Goal: Task Accomplishment & Management: Use online tool/utility

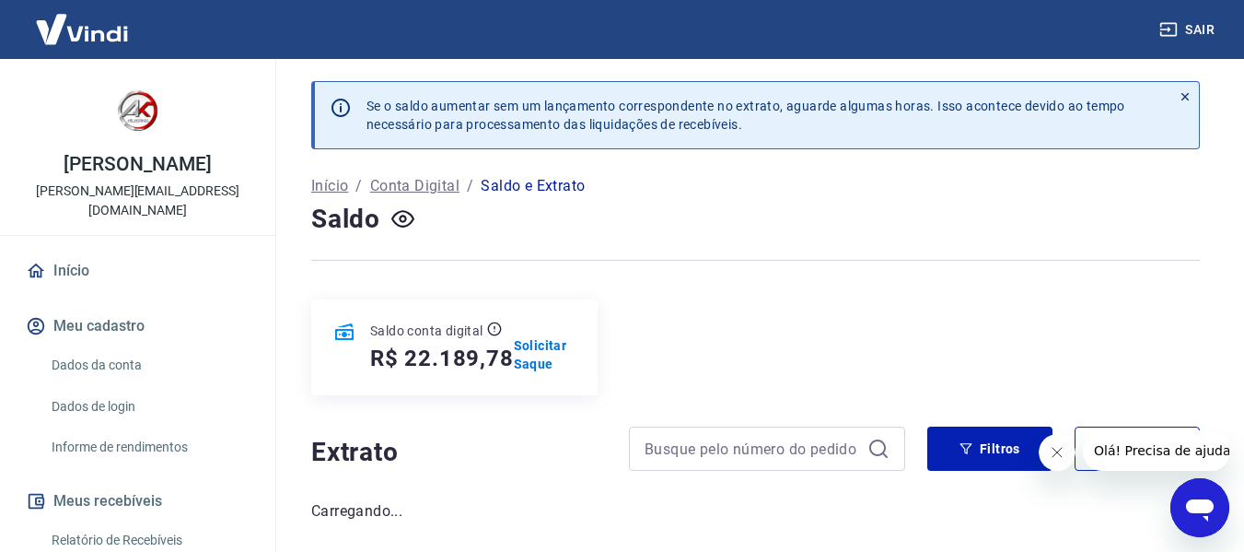
scroll to position [79, 0]
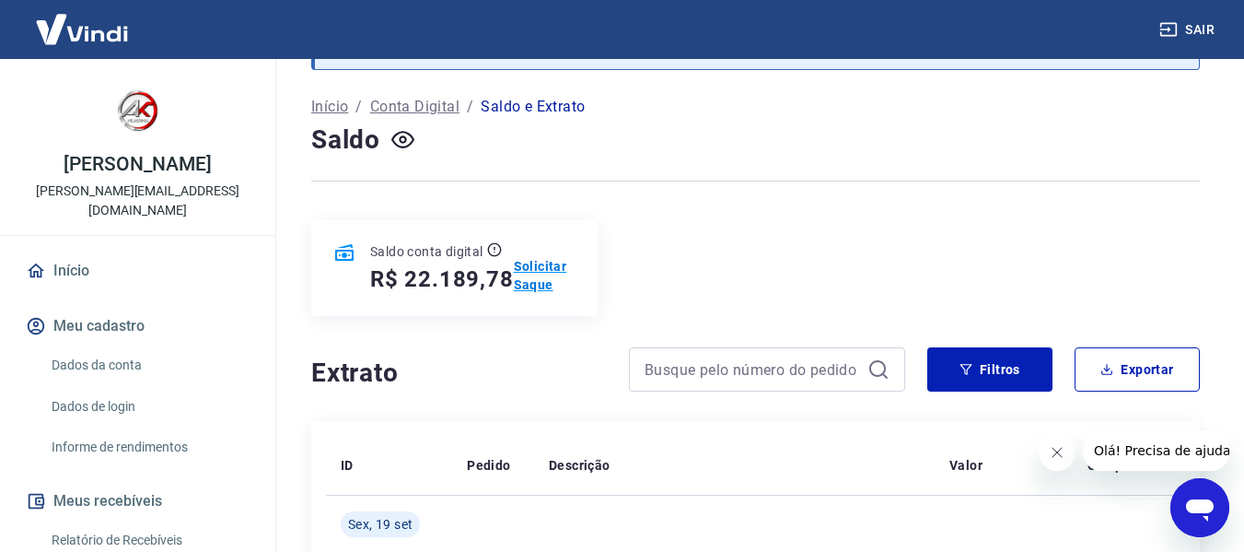
click at [535, 268] on p "Solicitar Saque" at bounding box center [545, 275] width 62 height 37
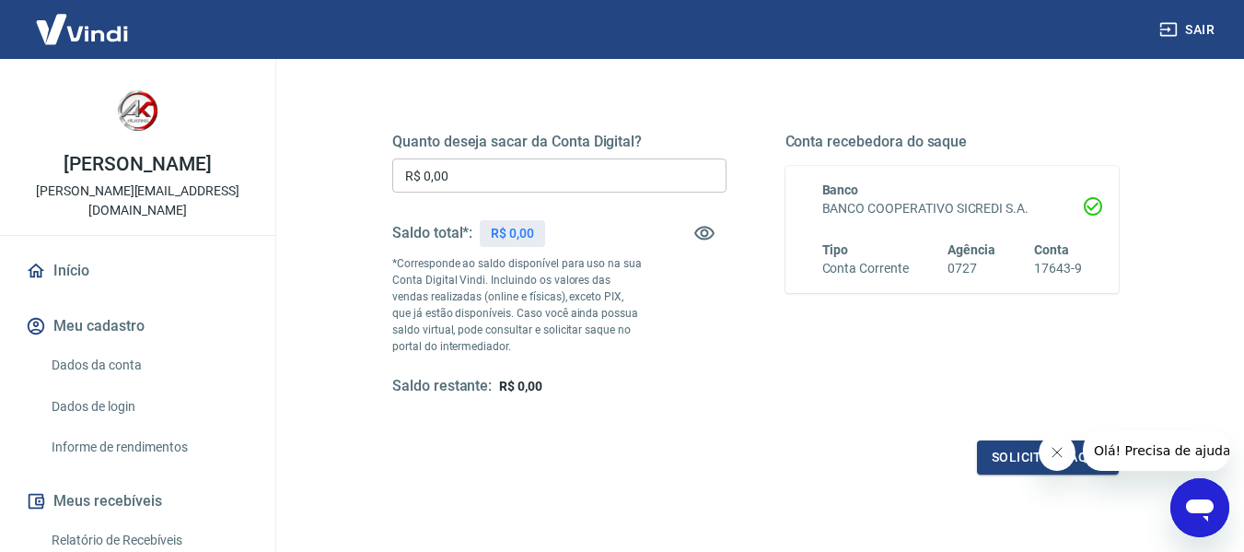
scroll to position [276, 0]
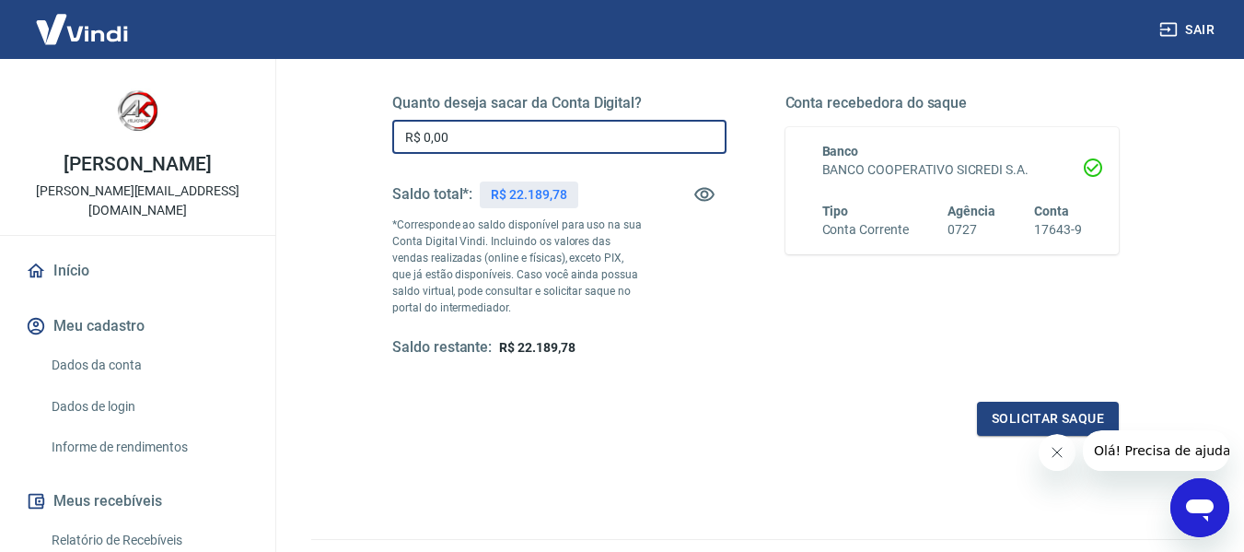
click at [517, 136] on input "R$ 0,00" at bounding box center [559, 137] width 334 height 34
type input "R$ 22.000,00"
click at [656, 448] on div "Quanto deseja sacar da Conta Digital? R$ 22.000,00 ​ Saldo total*: R$ 22.189,78…" at bounding box center [755, 235] width 771 height 445
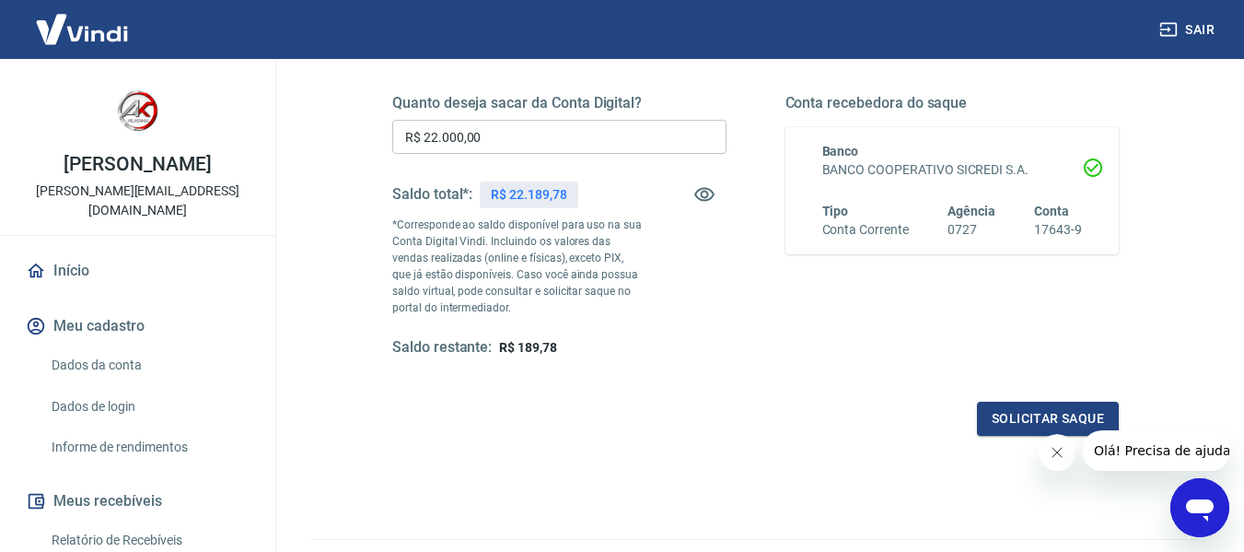
drag, startPoint x: 1060, startPoint y: 453, endPoint x: 2053, endPoint y: 932, distance: 1102.9
click at [1060, 453] on icon "Fechar mensagem da empresa" at bounding box center [1056, 452] width 15 height 15
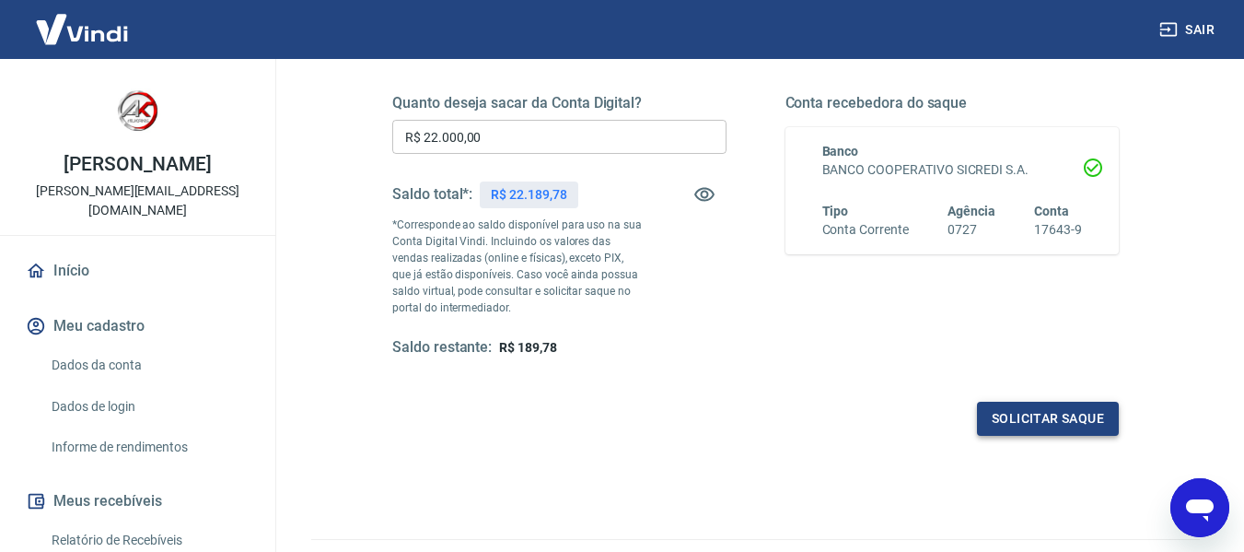
click at [1008, 425] on button "Solicitar saque" at bounding box center [1048, 418] width 142 height 34
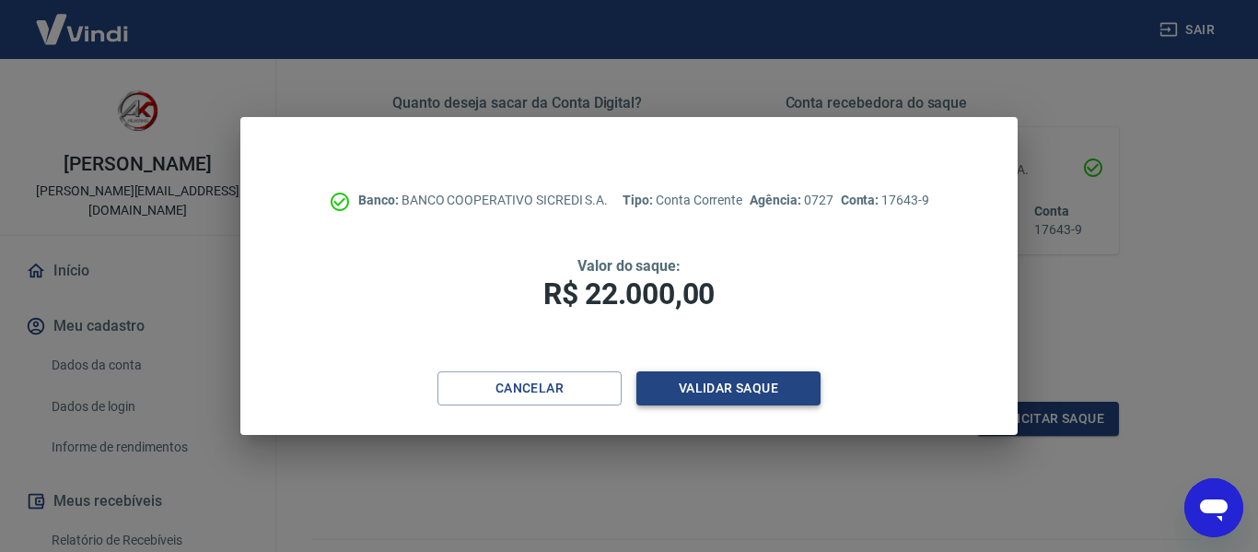
click at [737, 381] on button "Validar saque" at bounding box center [728, 388] width 184 height 34
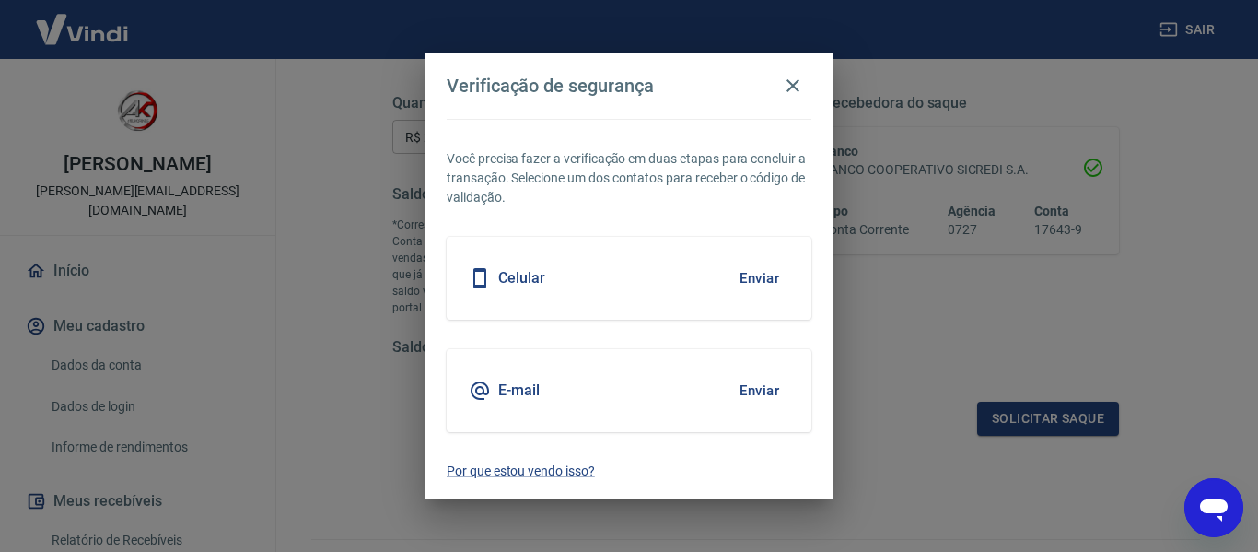
click at [747, 274] on button "Enviar" at bounding box center [759, 278] width 60 height 39
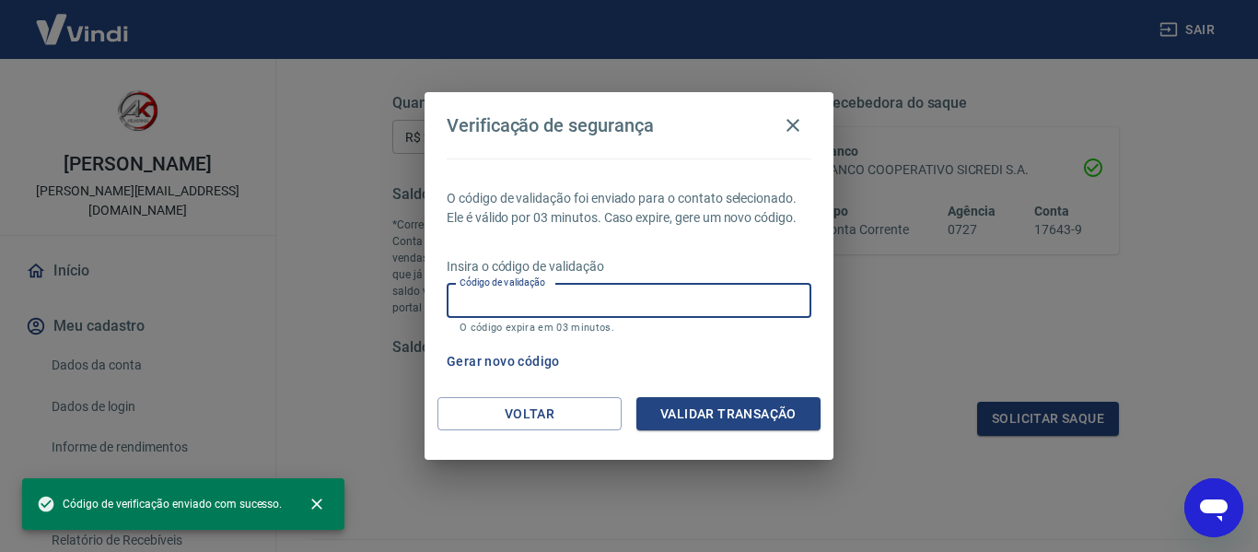
click at [661, 306] on input "Código de validação" at bounding box center [629, 301] width 365 height 34
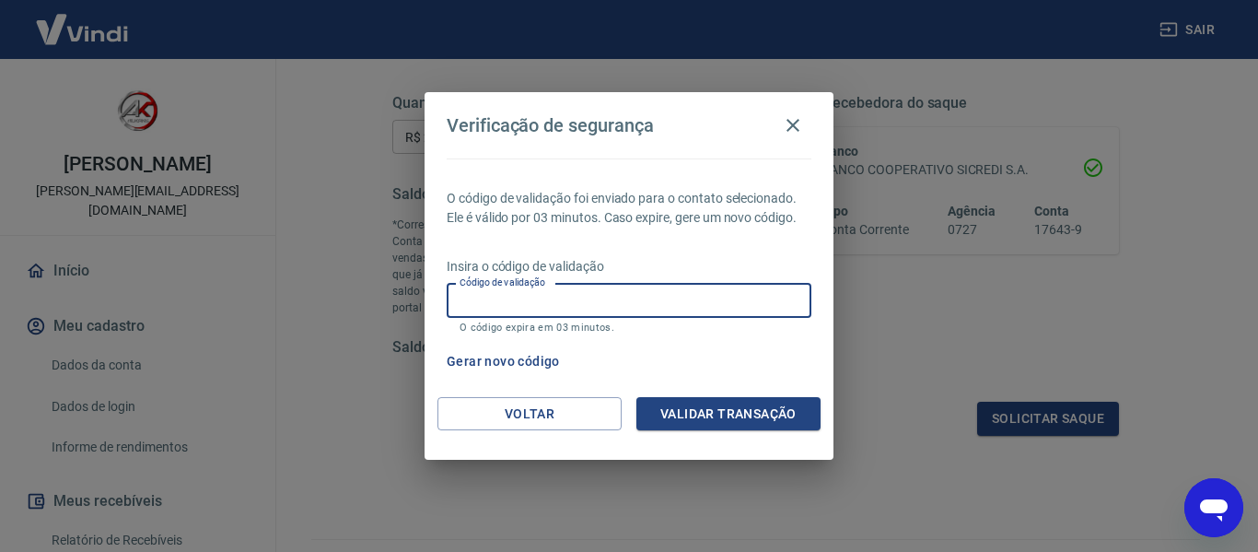
click at [749, 307] on input "Código de validação" at bounding box center [629, 301] width 365 height 34
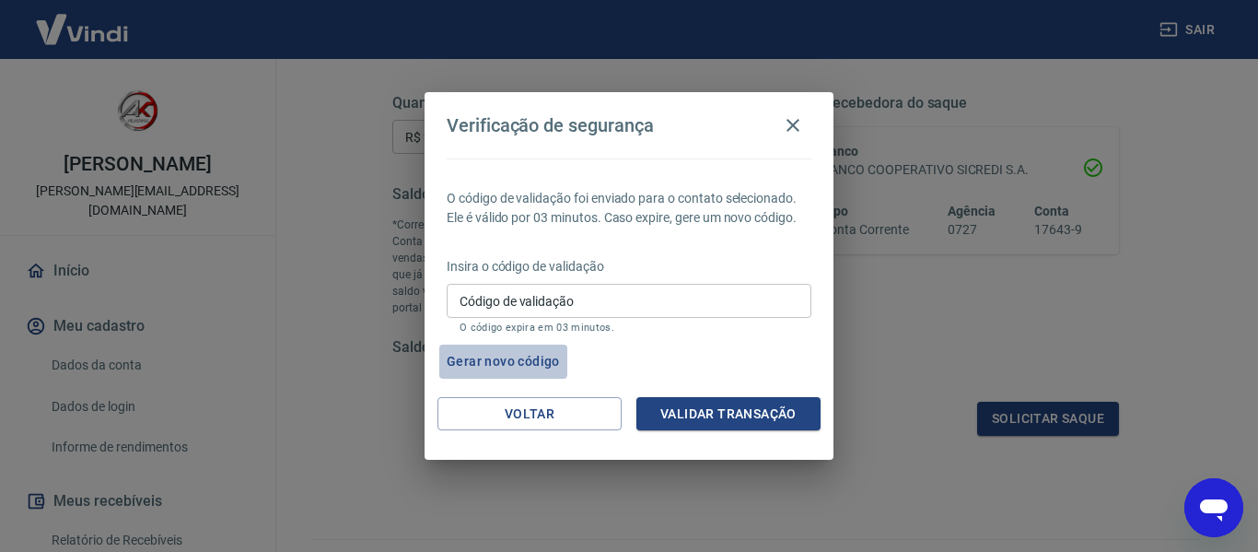
click at [483, 357] on button "Gerar novo código" at bounding box center [503, 361] width 128 height 34
click at [792, 129] on icon "button" at bounding box center [793, 125] width 22 height 22
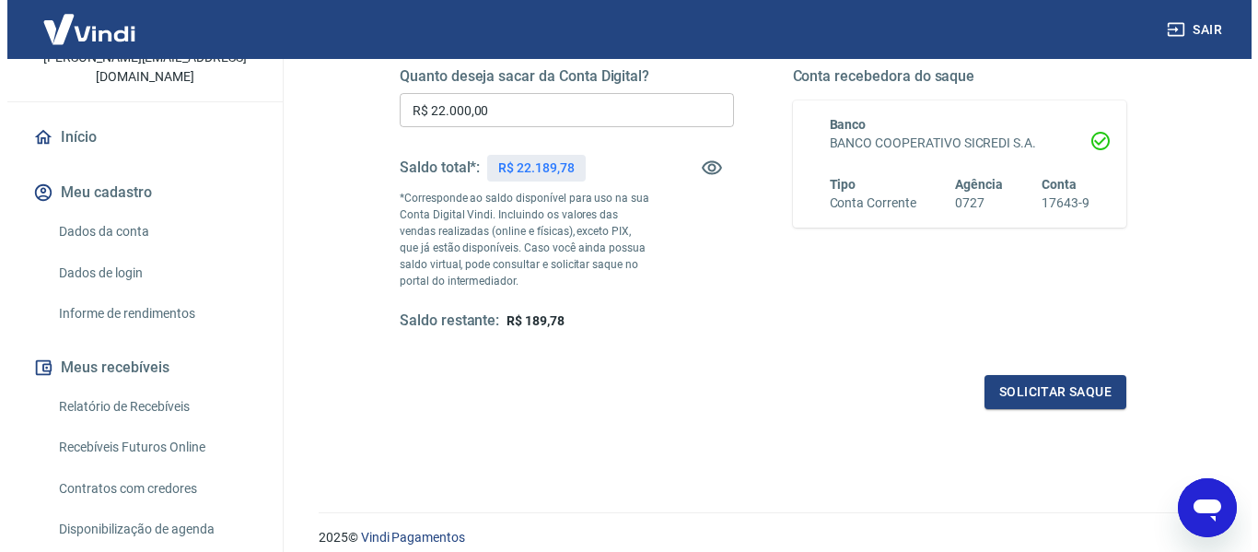
scroll to position [368, 0]
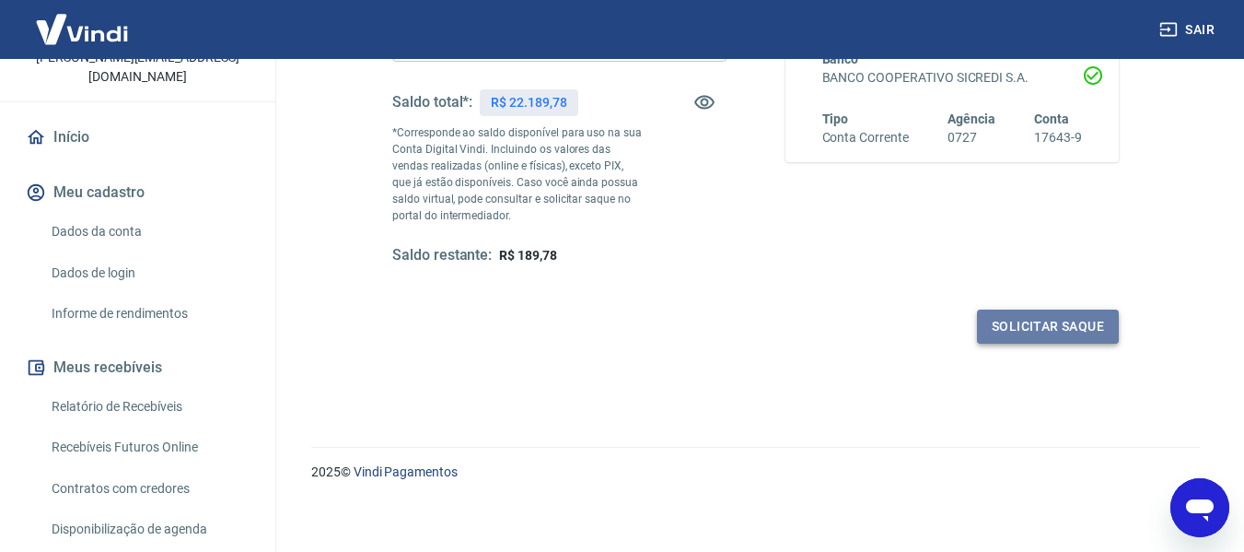
click at [1068, 331] on button "Solicitar saque" at bounding box center [1048, 326] width 142 height 34
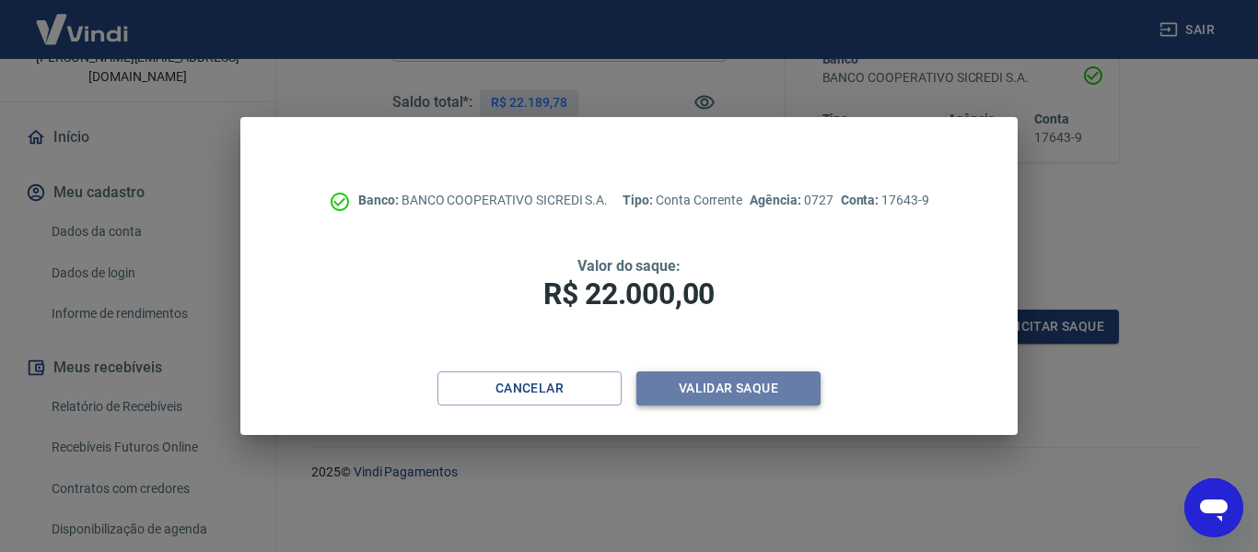
click at [734, 389] on button "Validar saque" at bounding box center [728, 388] width 184 height 34
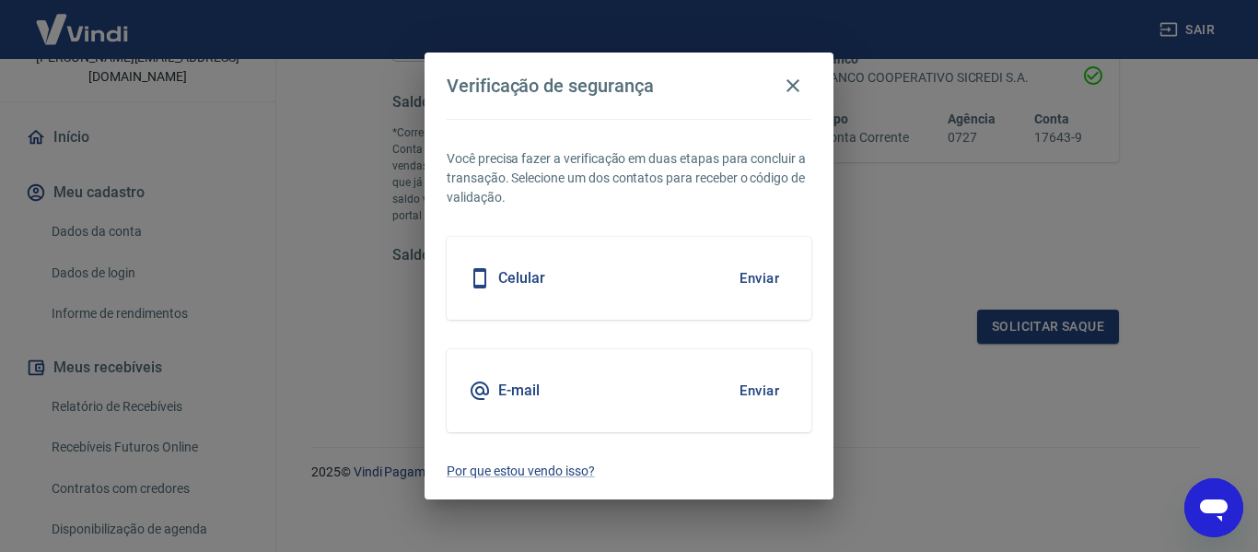
click at [587, 393] on div "E-mail Enviar" at bounding box center [629, 390] width 365 height 83
click at [757, 388] on button "Enviar" at bounding box center [759, 390] width 60 height 39
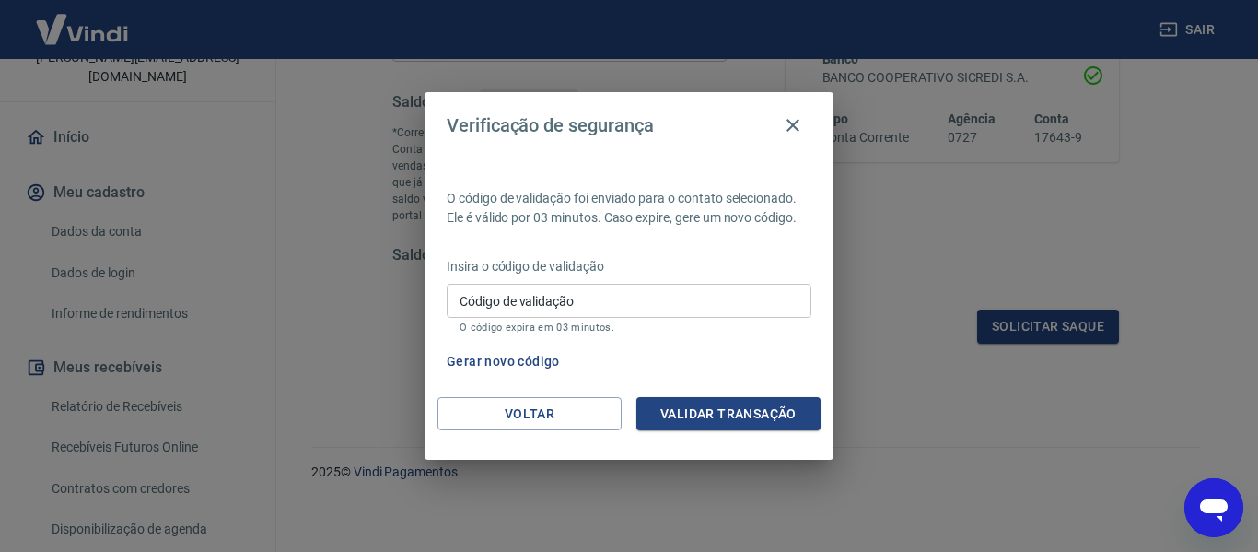
click at [688, 306] on input "Código de validação" at bounding box center [629, 301] width 365 height 34
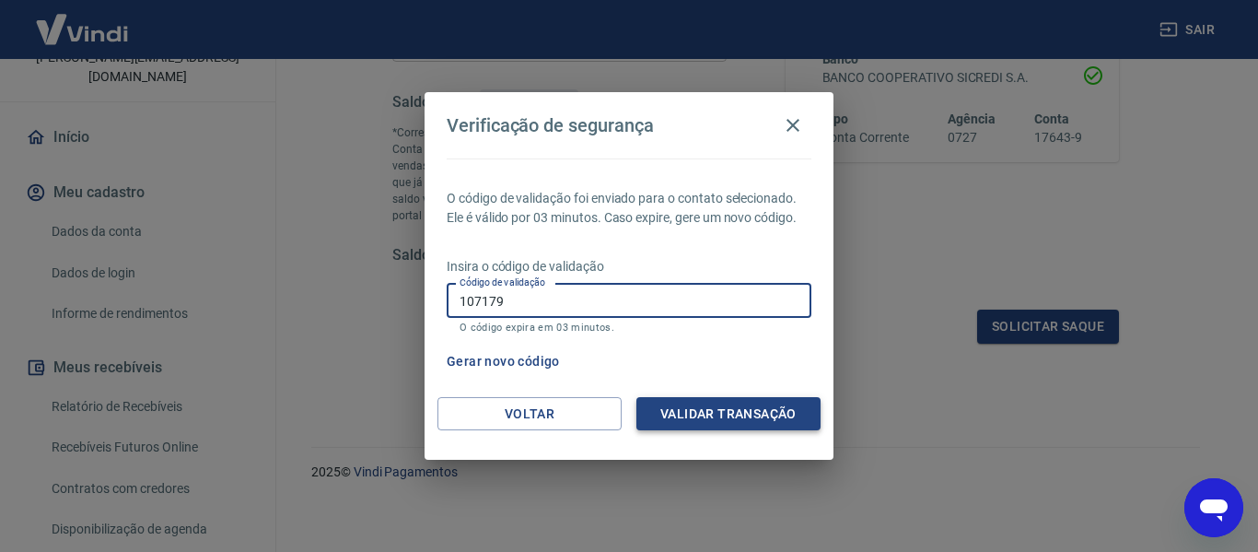
type input "107179"
click at [722, 419] on button "Validar transação" at bounding box center [728, 414] width 184 height 34
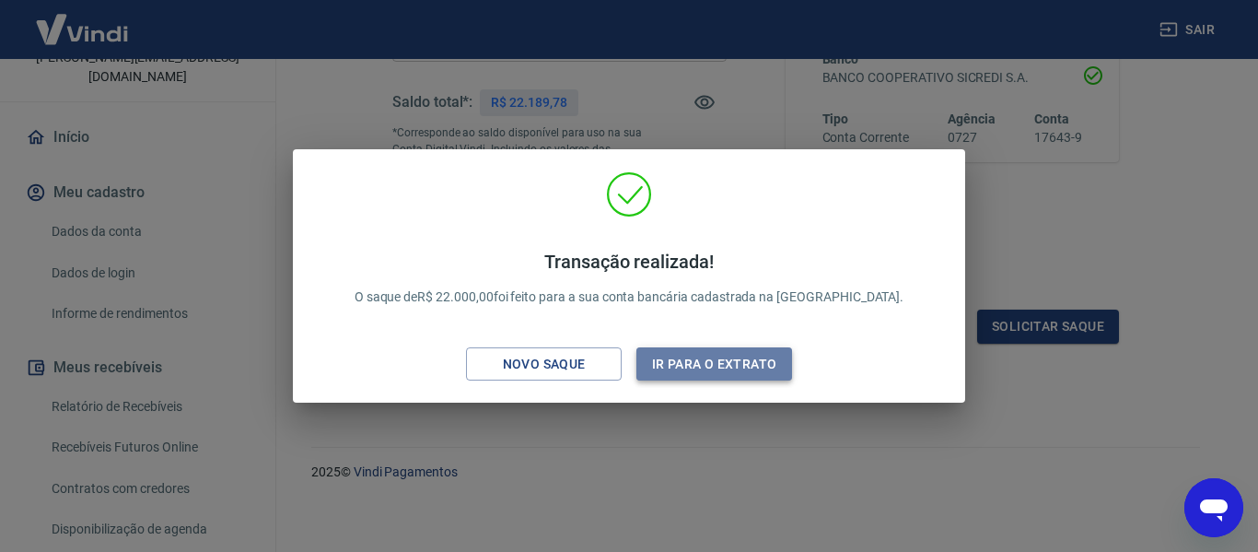
click at [740, 368] on button "Ir para o extrato" at bounding box center [714, 364] width 156 height 34
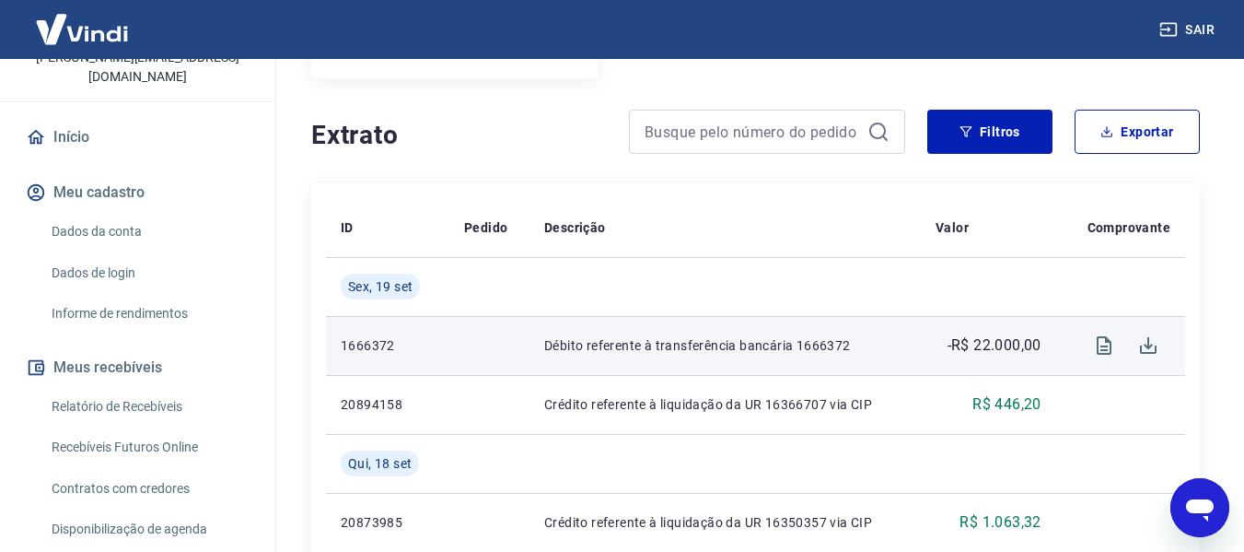
scroll to position [368, 0]
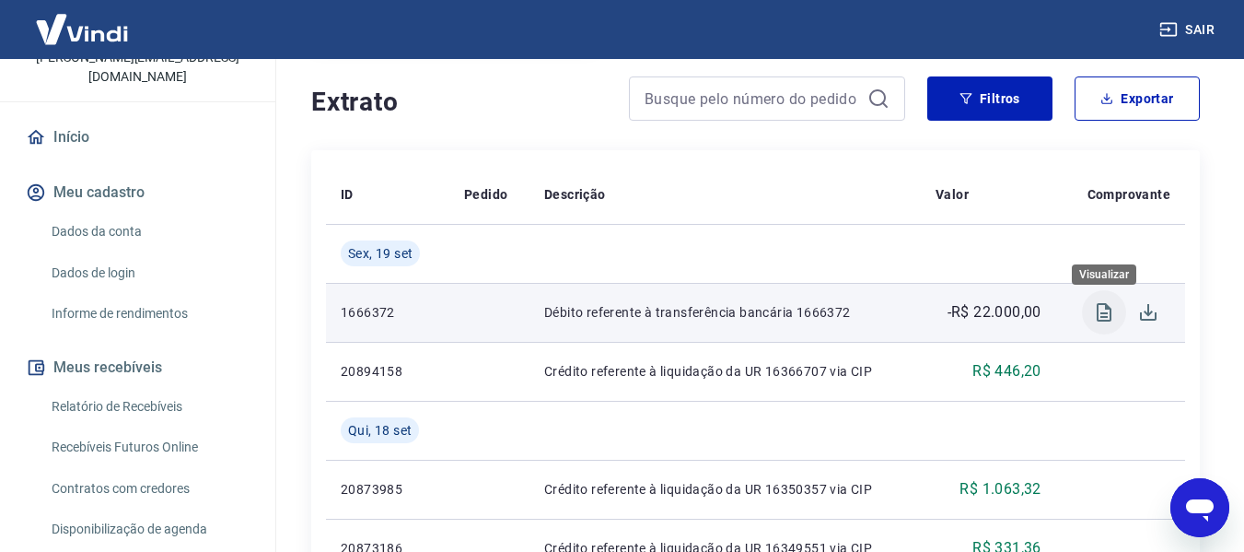
click at [1110, 319] on icon "Visualizar" at bounding box center [1104, 312] width 15 height 18
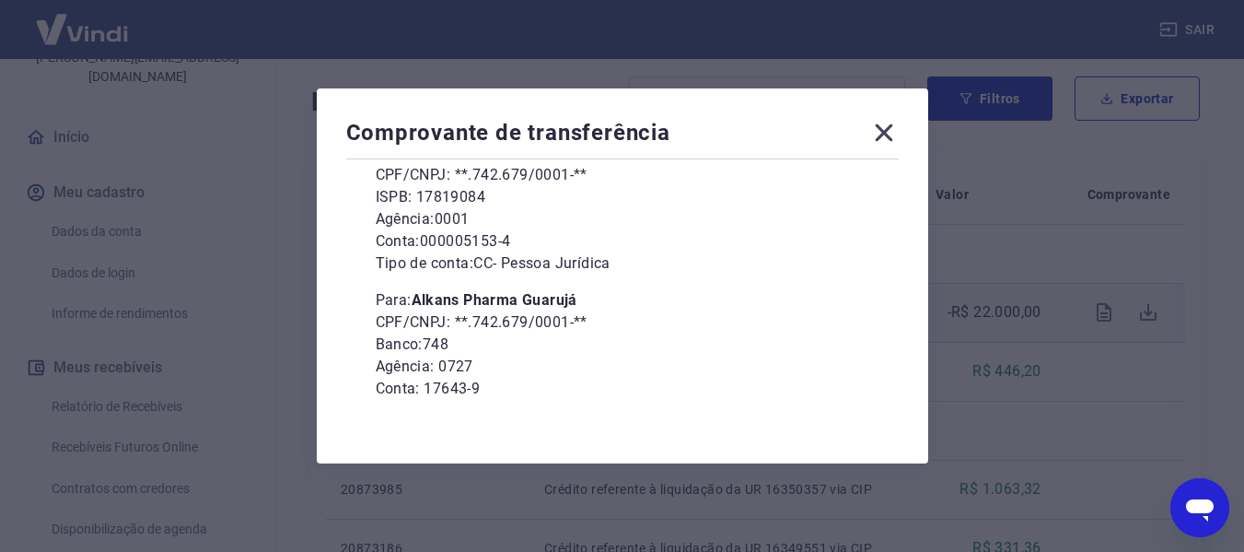
scroll to position [184, 0]
click at [890, 130] on icon at bounding box center [883, 132] width 29 height 29
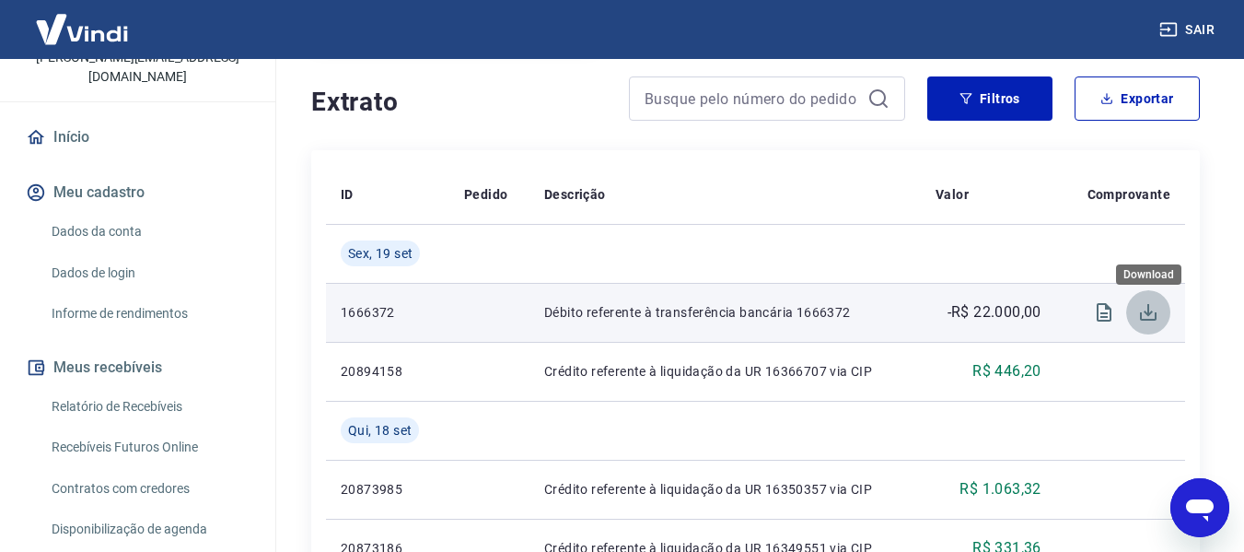
click at [1154, 323] on icon "Download" at bounding box center [1148, 312] width 22 height 22
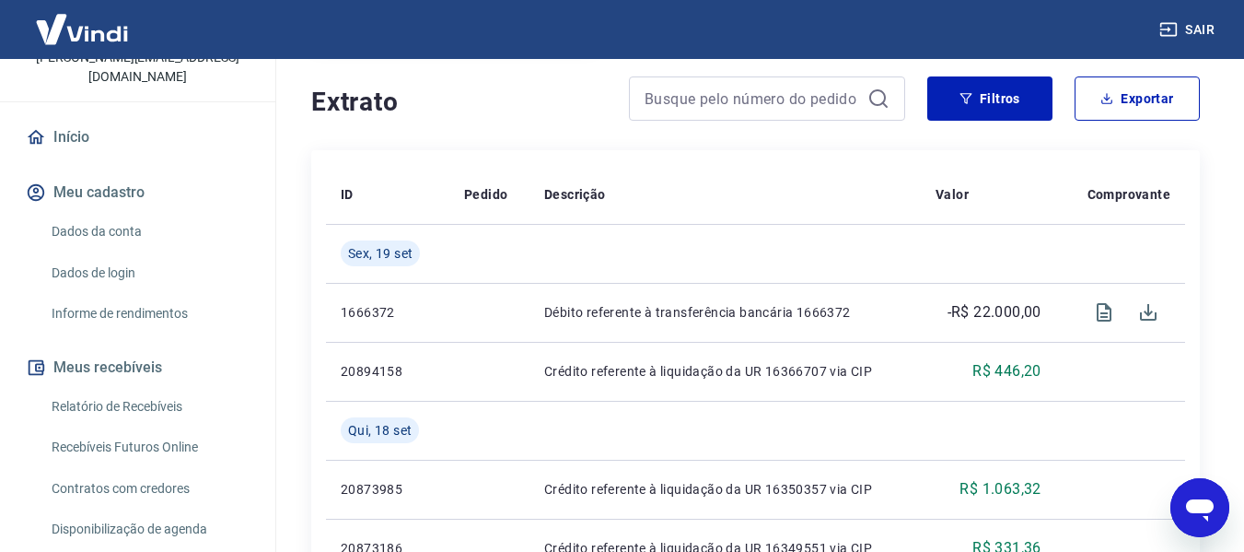
drag, startPoint x: 1204, startPoint y: 31, endPoint x: 1199, endPoint y: 45, distance: 14.9
click at [1203, 31] on button "Sair" at bounding box center [1189, 30] width 66 height 34
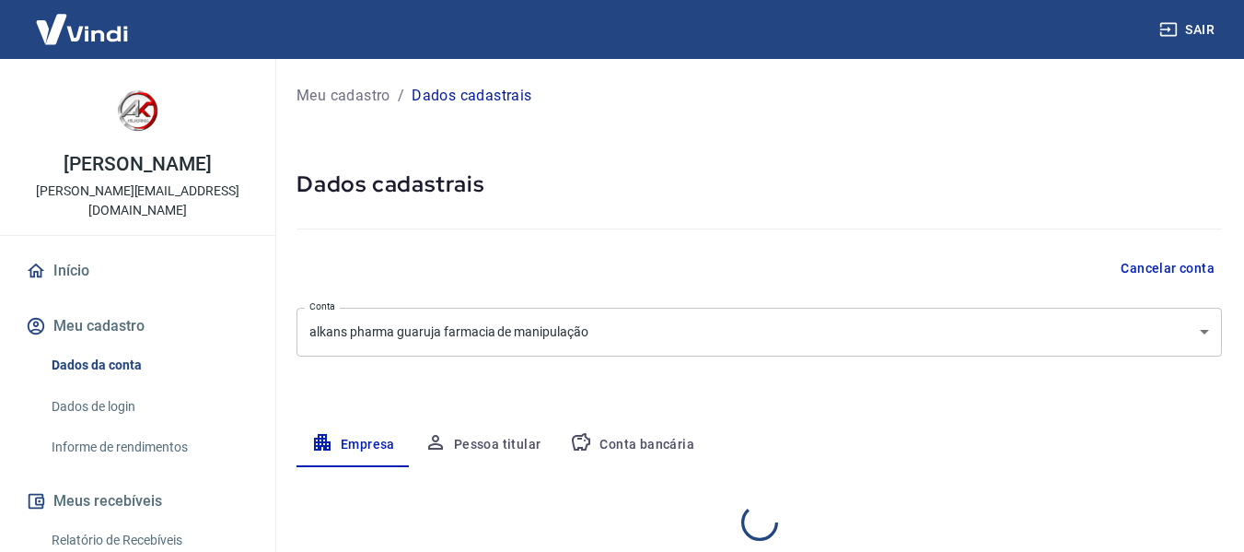
select select "SP"
select select "business"
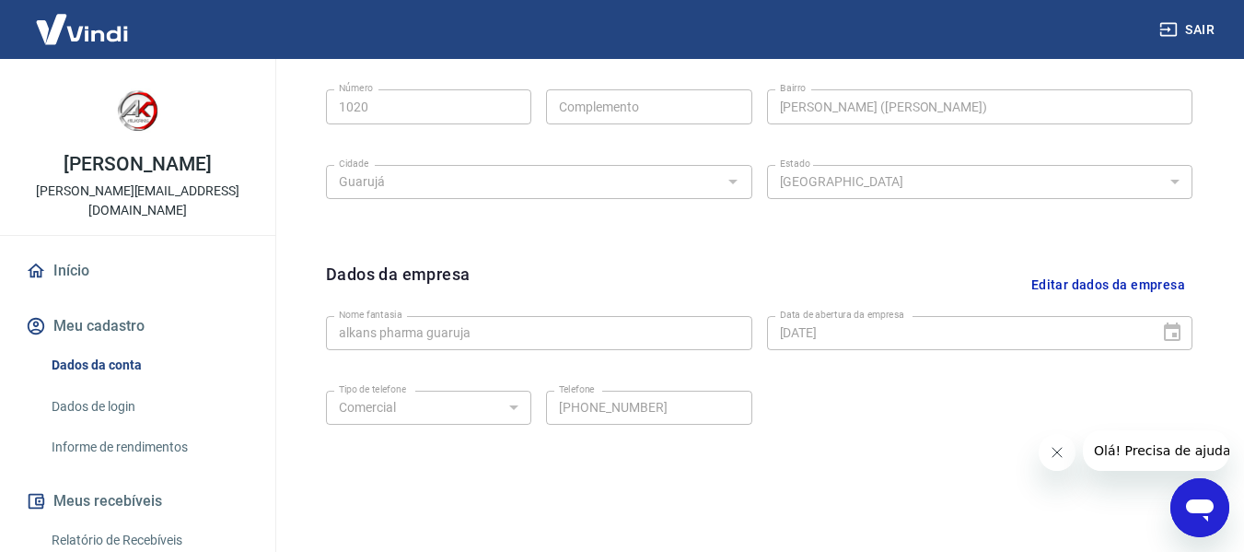
scroll to position [737, 0]
